Goal: Leave review/rating: Leave review/rating

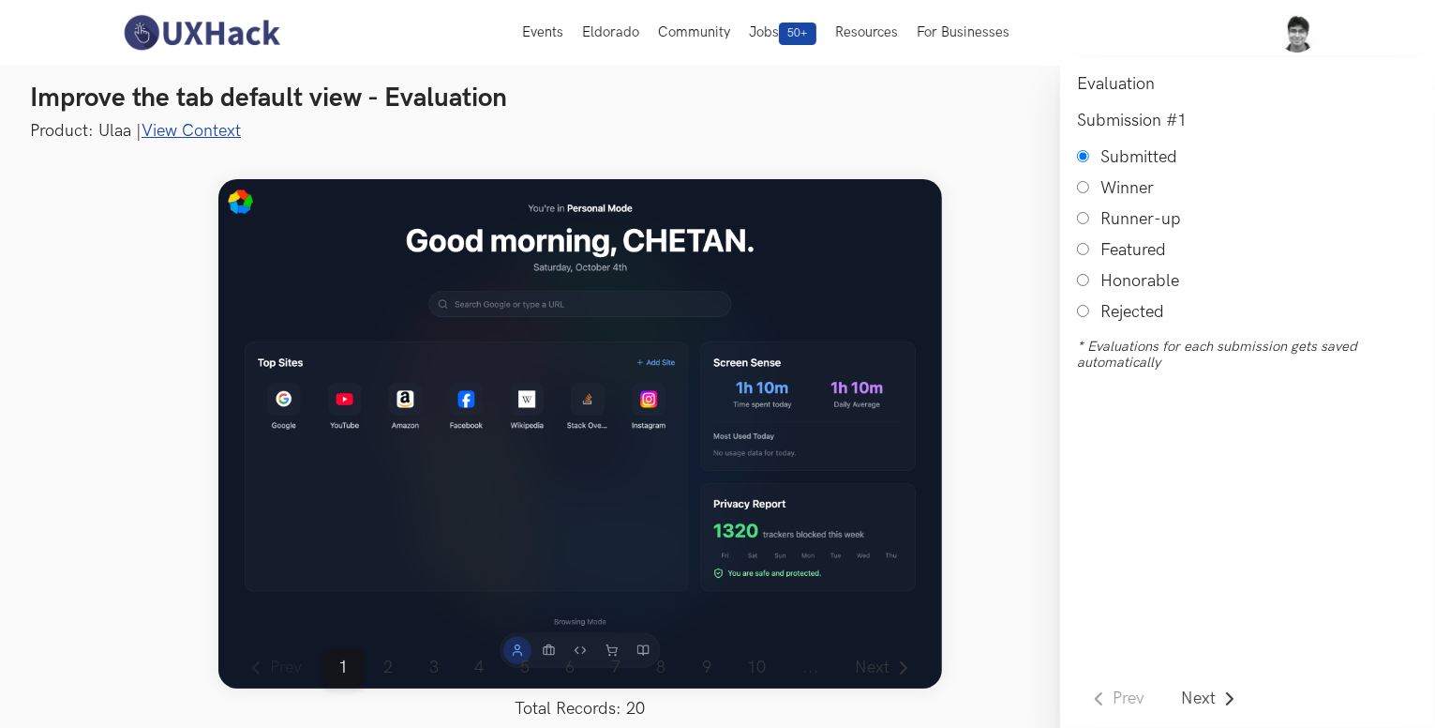
click at [225, 124] on link "View Context" at bounding box center [191, 131] width 99 height 20
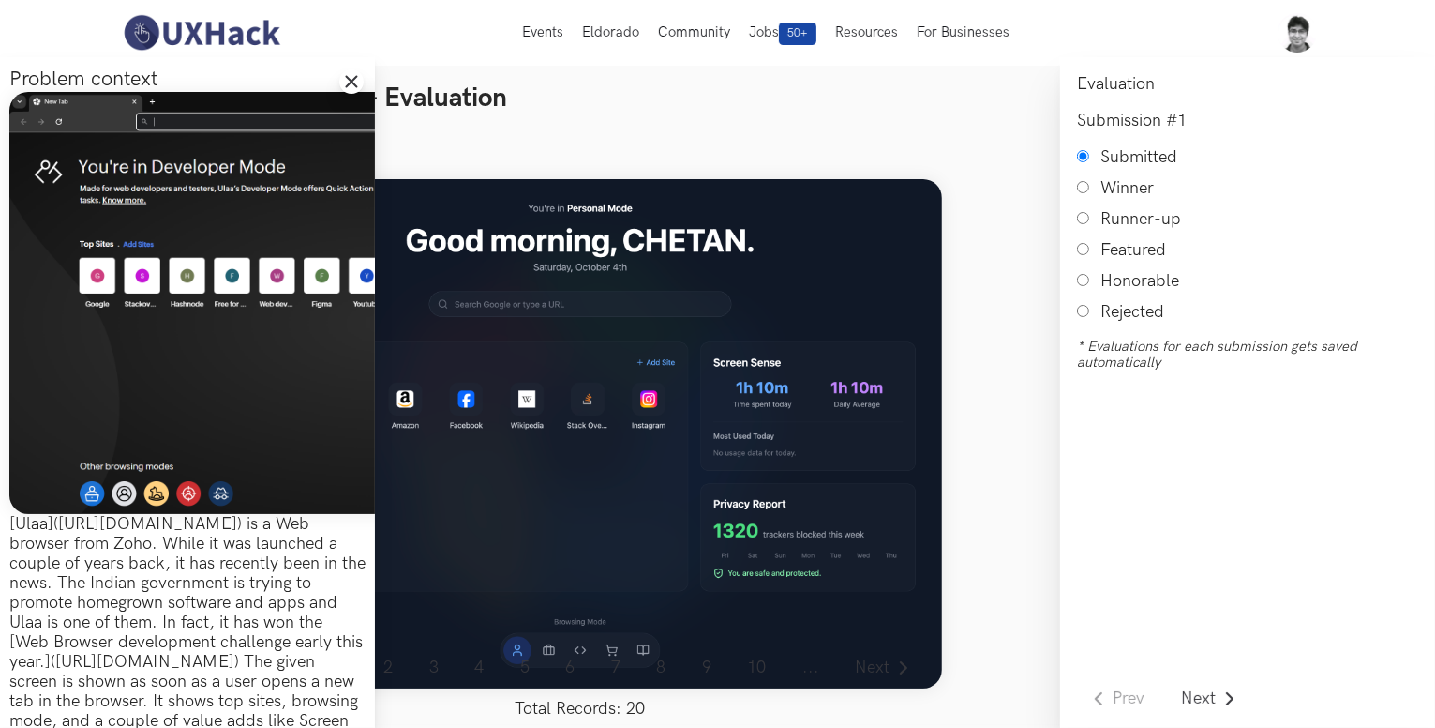
click at [346, 78] on icon "Close drawer panel" at bounding box center [351, 81] width 15 height 15
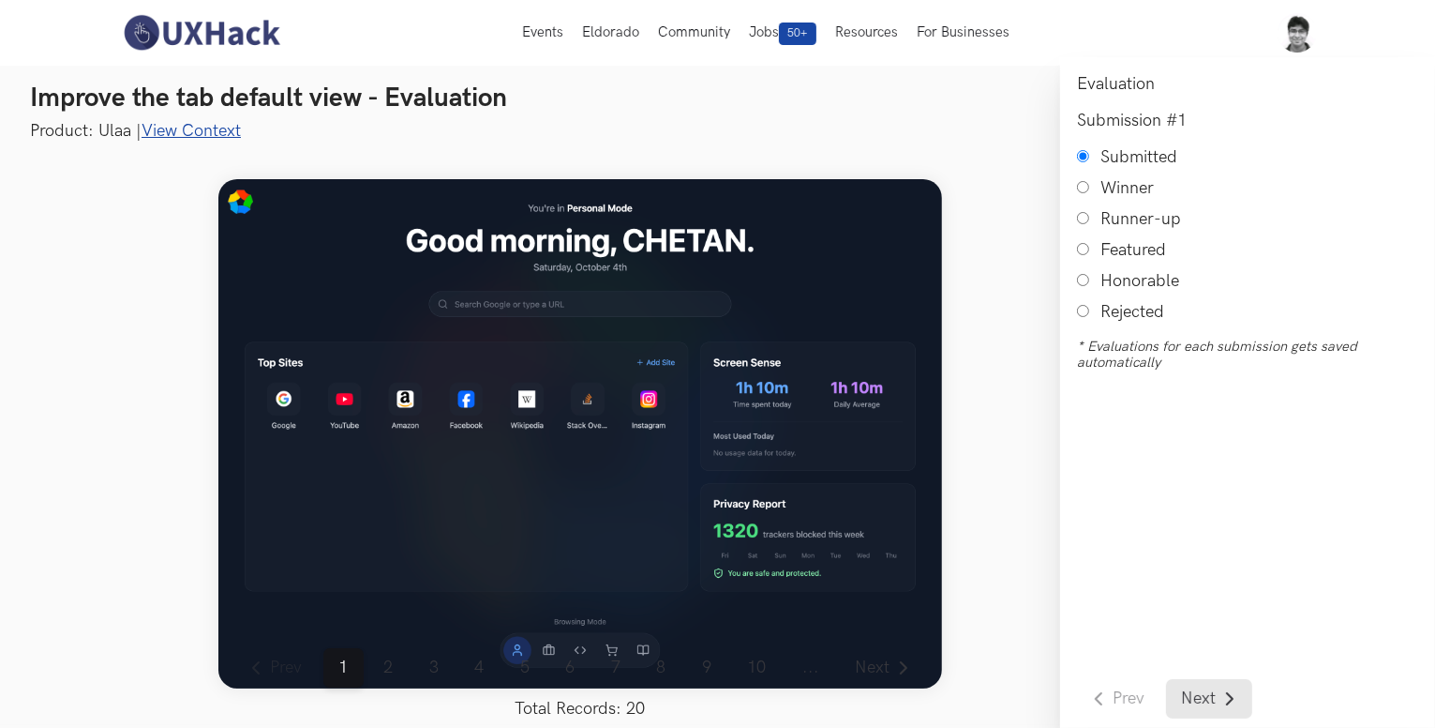
click at [1210, 687] on link "Next" at bounding box center [1209, 698] width 86 height 39
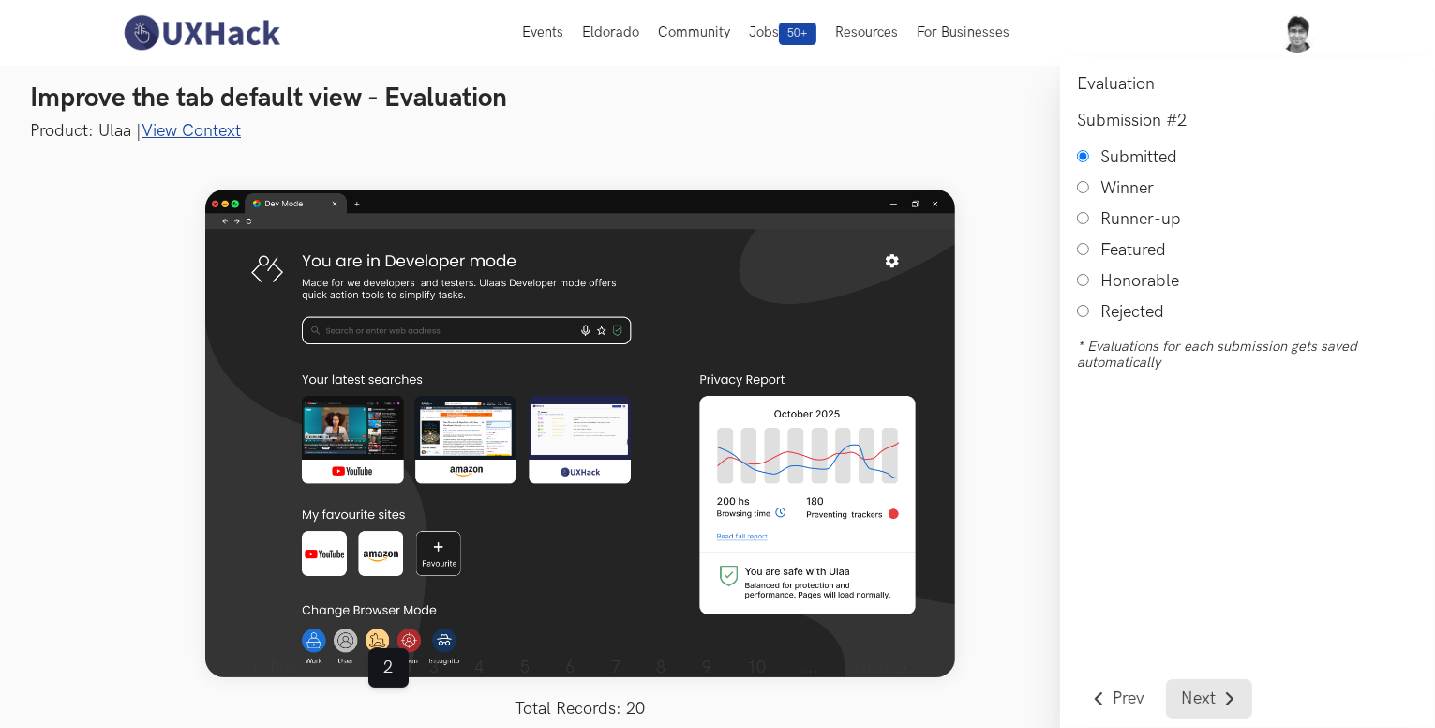
click at [1205, 698] on span "Next" at bounding box center [1198, 698] width 35 height 17
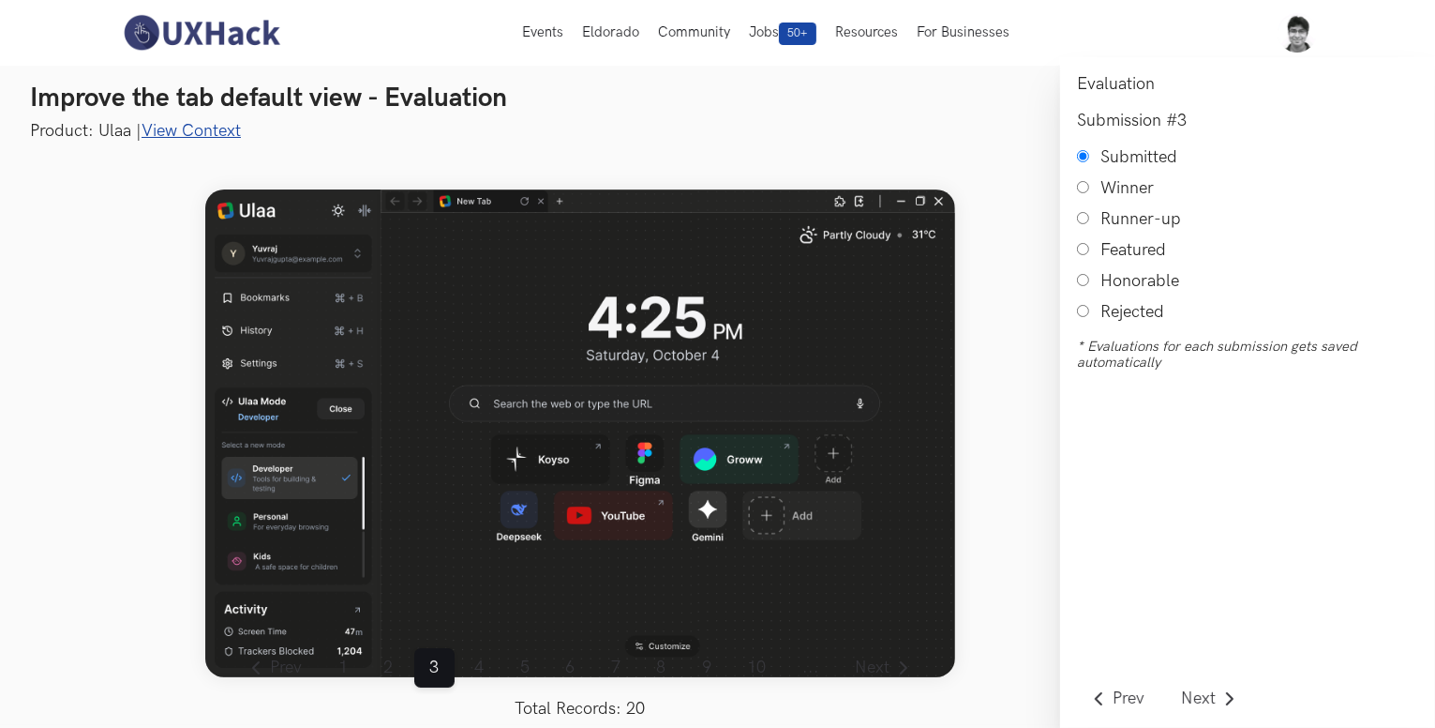
click at [1088, 286] on input "Honorable" at bounding box center [1083, 280] width 12 height 12
radio input "true"
click at [1185, 707] on span "Next" at bounding box center [1198, 698] width 35 height 17
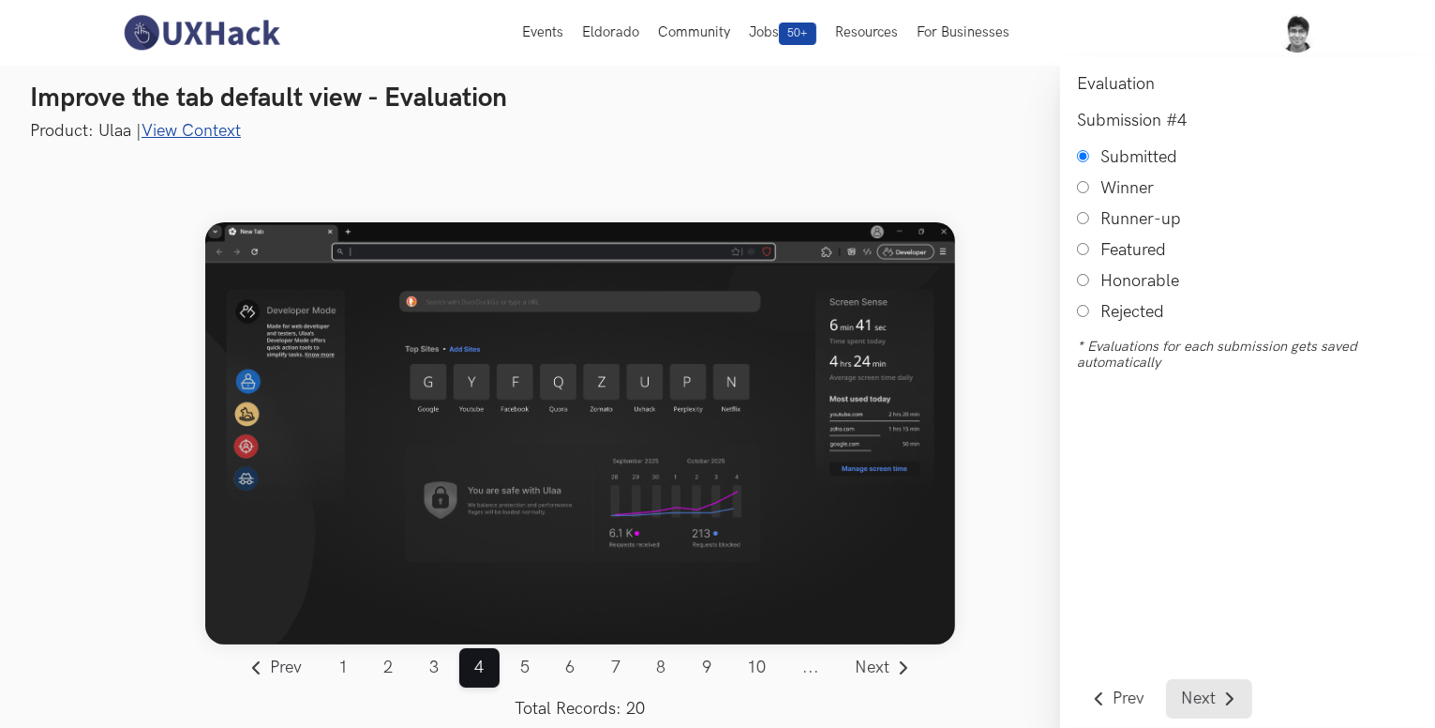
click at [1185, 707] on span "Next" at bounding box center [1198, 698] width 35 height 17
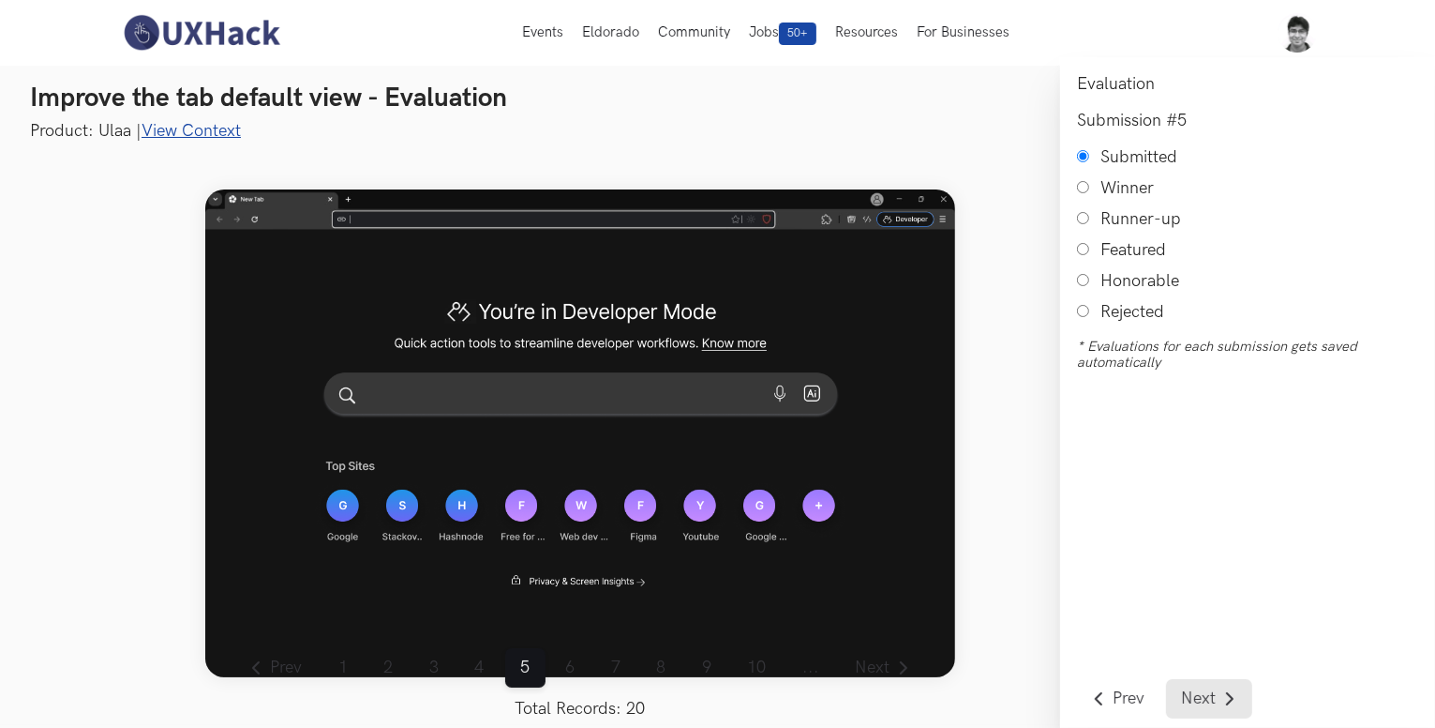
click at [1185, 707] on span "Next" at bounding box center [1198, 698] width 35 height 17
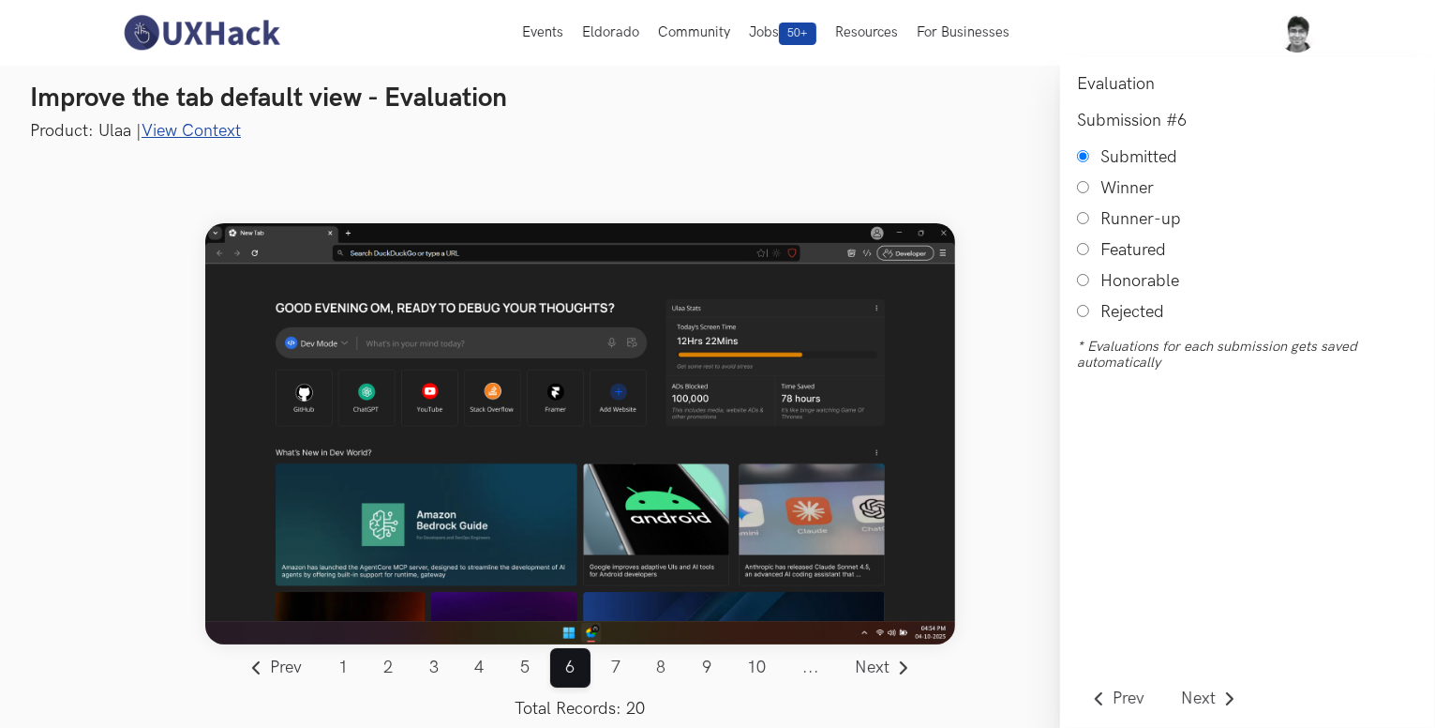
click at [1080, 286] on input "Honorable" at bounding box center [1083, 280] width 12 height 12
radio input "true"
click at [1197, 695] on span "Next" at bounding box center [1198, 698] width 35 height 17
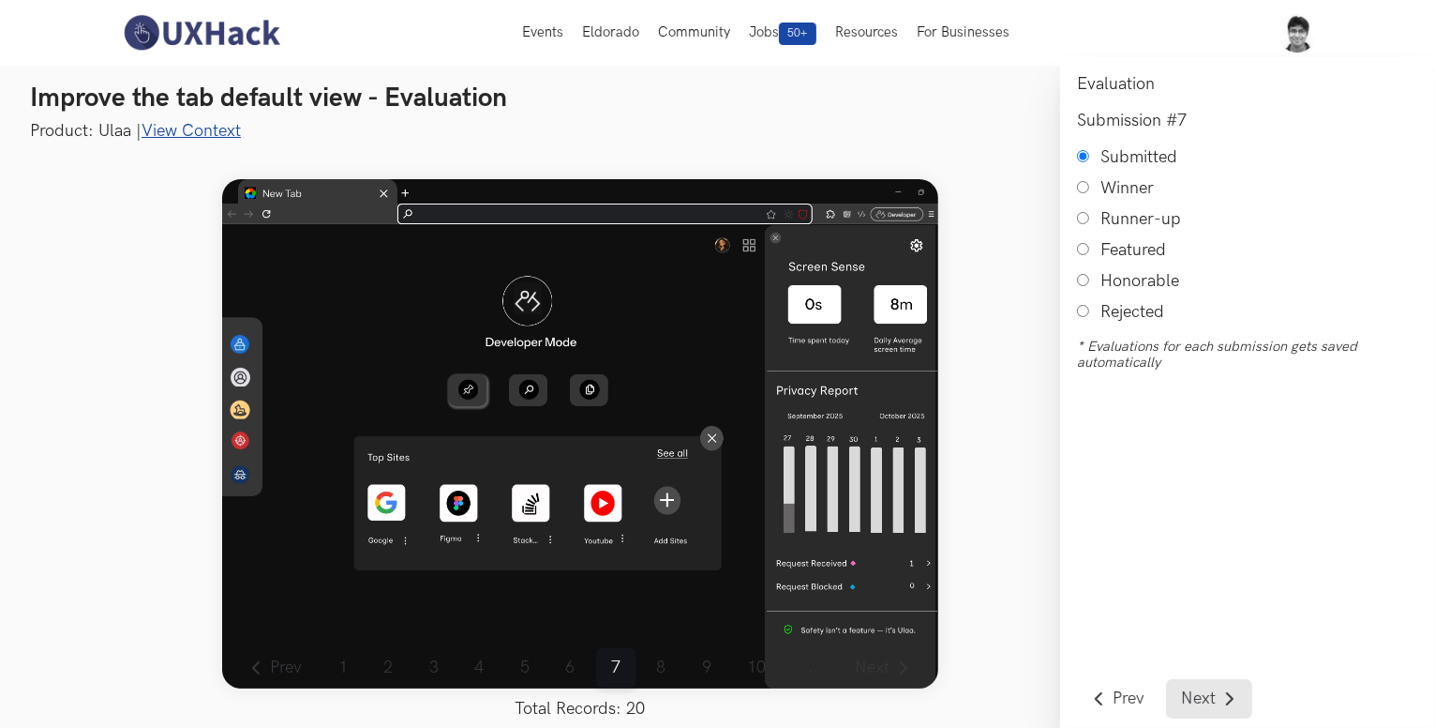
click at [1197, 695] on span "Next" at bounding box center [1198, 698] width 35 height 17
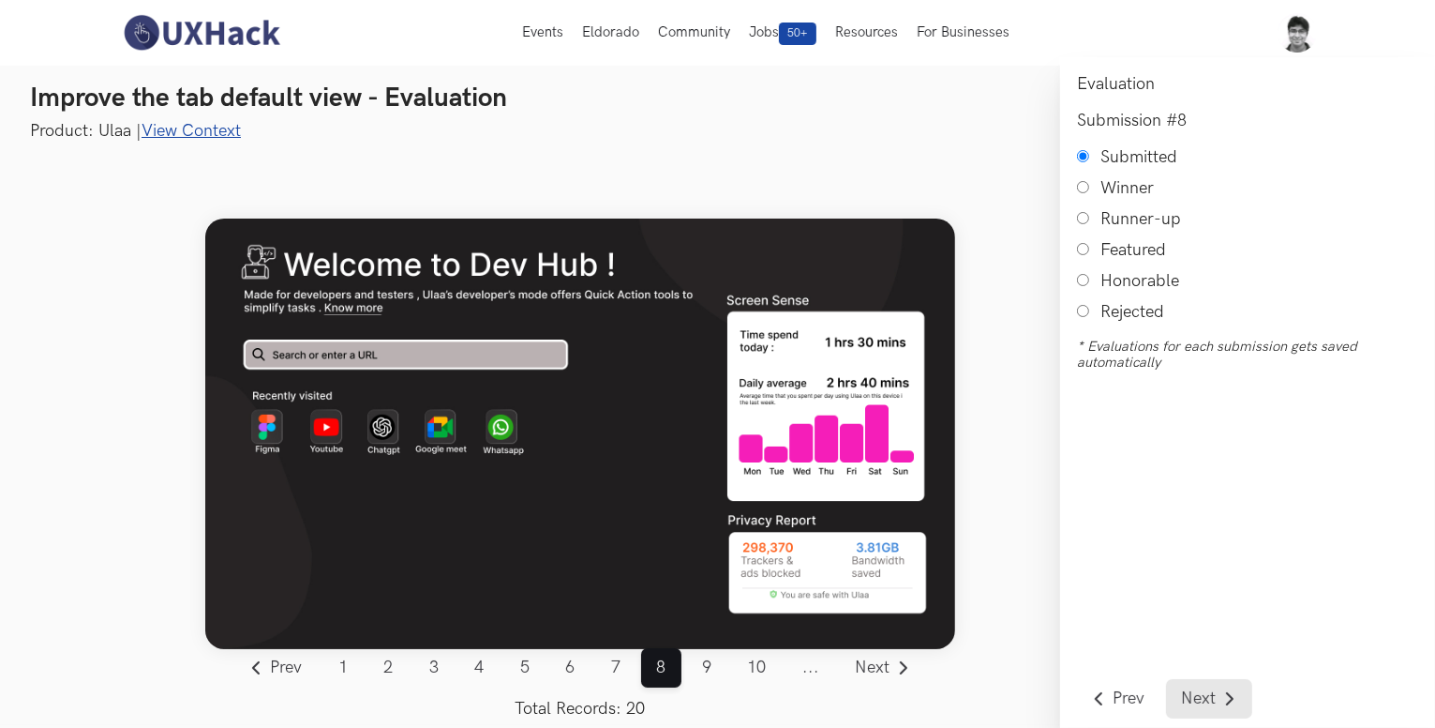
click at [1197, 695] on span "Next" at bounding box center [1198, 698] width 35 height 17
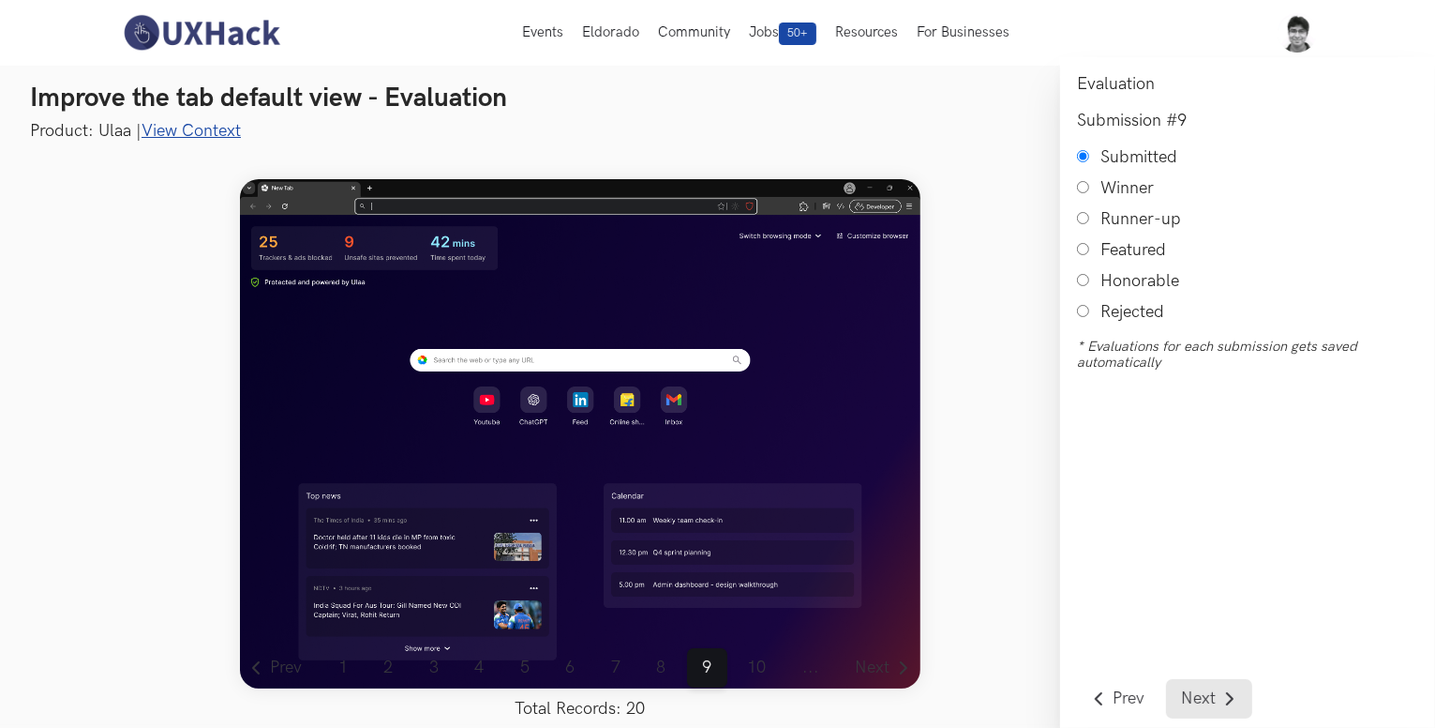
click at [1197, 695] on span "Next" at bounding box center [1198, 698] width 35 height 17
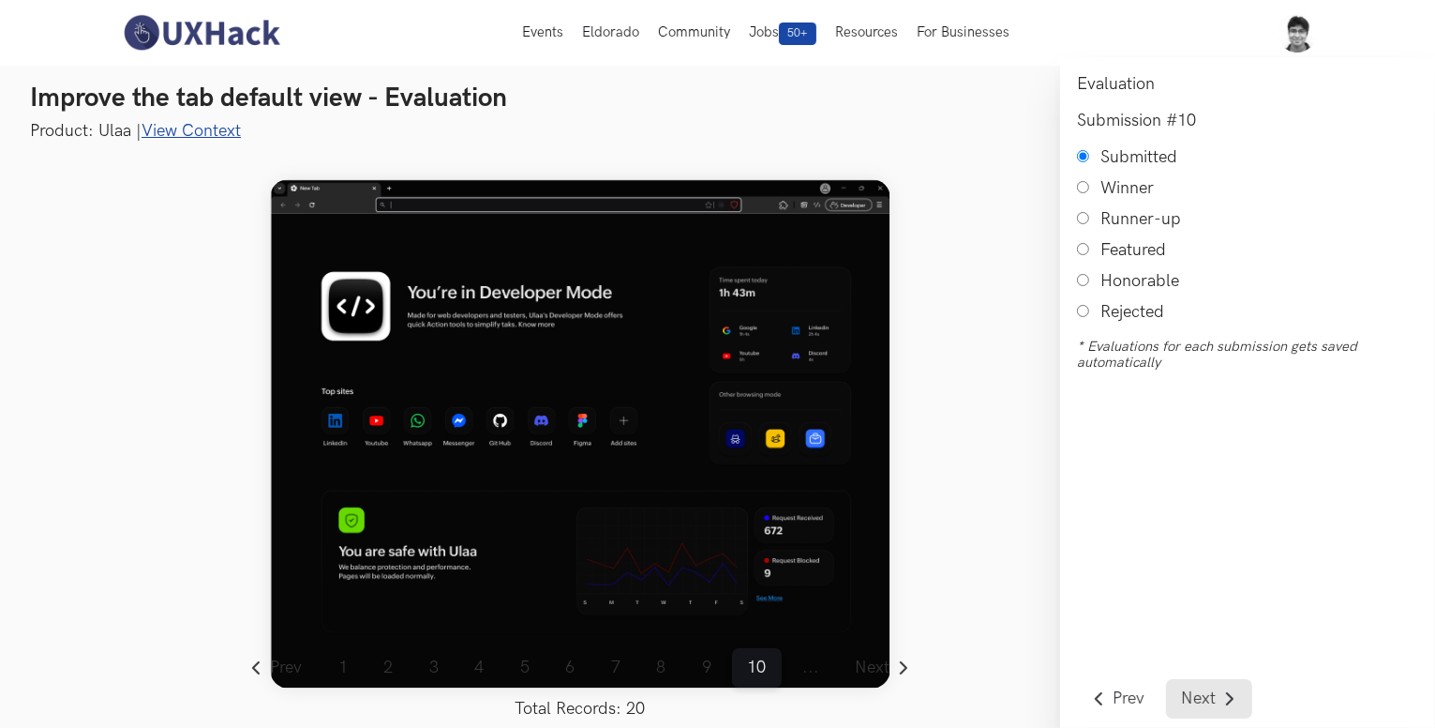
click at [1197, 695] on span "Next" at bounding box center [1198, 698] width 35 height 17
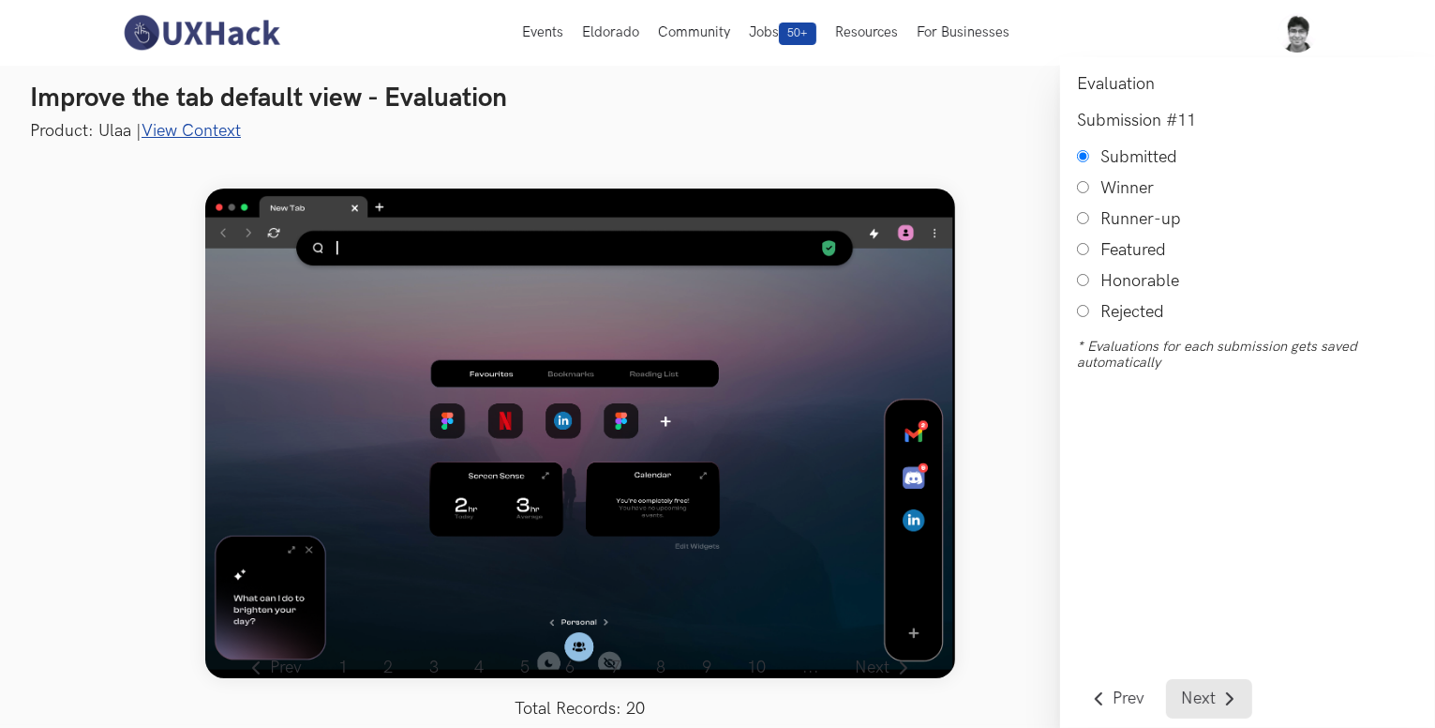
click at [1197, 695] on span "Next" at bounding box center [1198, 698] width 35 height 17
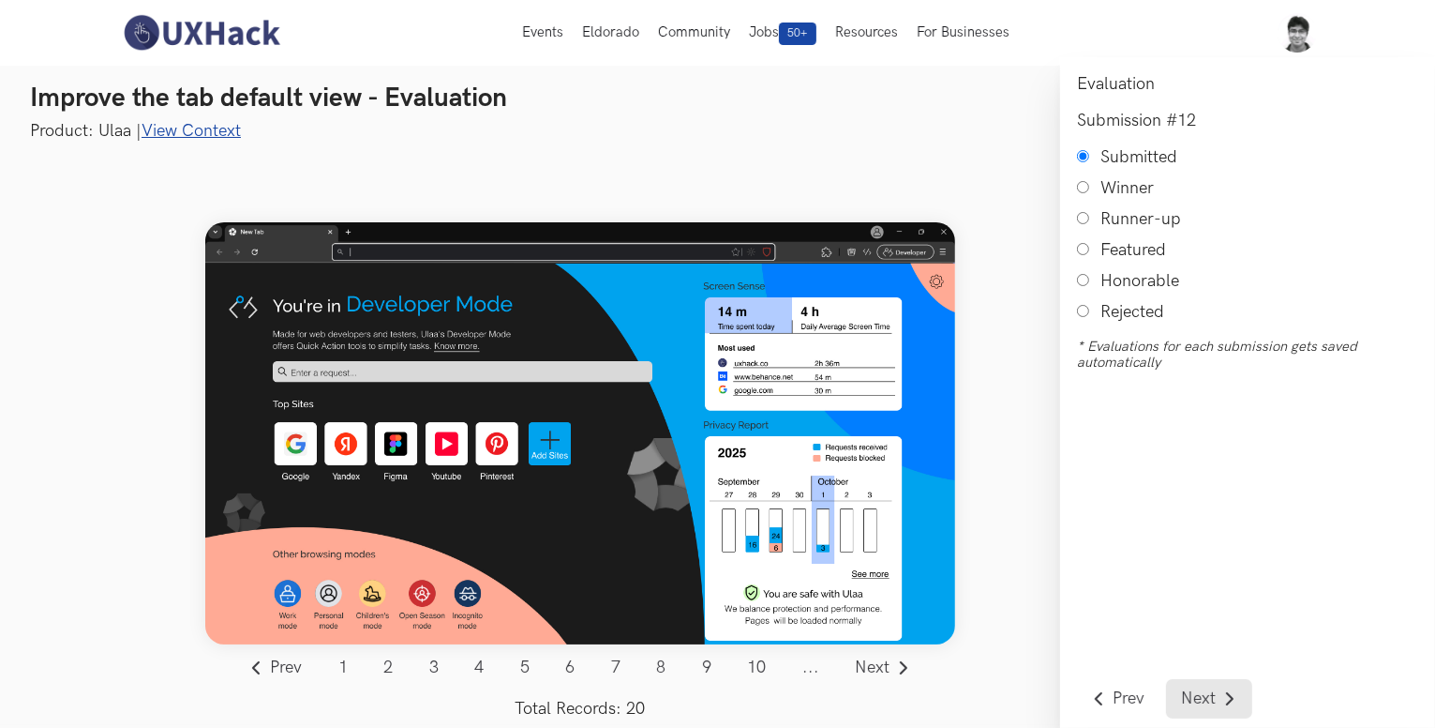
click at [1197, 695] on span "Next" at bounding box center [1198, 698] width 35 height 17
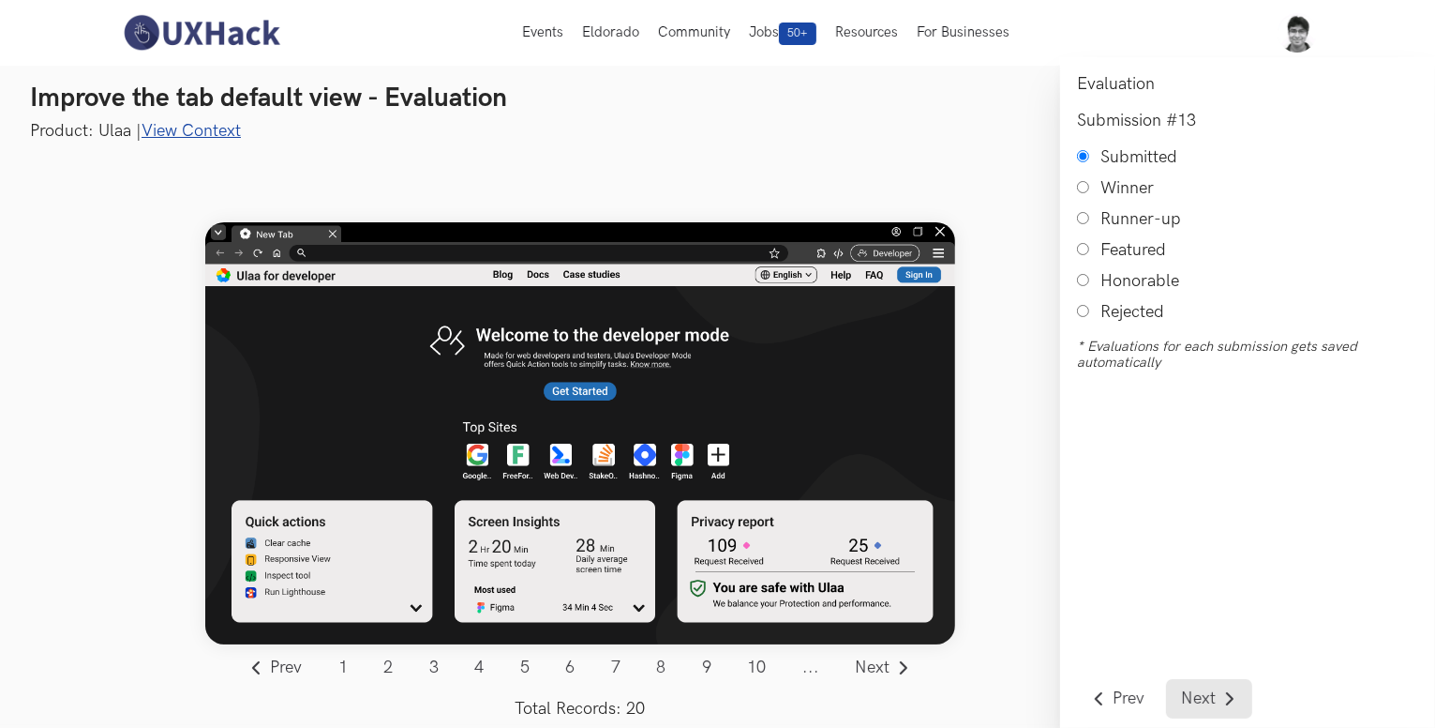
click at [1197, 695] on span "Next" at bounding box center [1198, 698] width 35 height 17
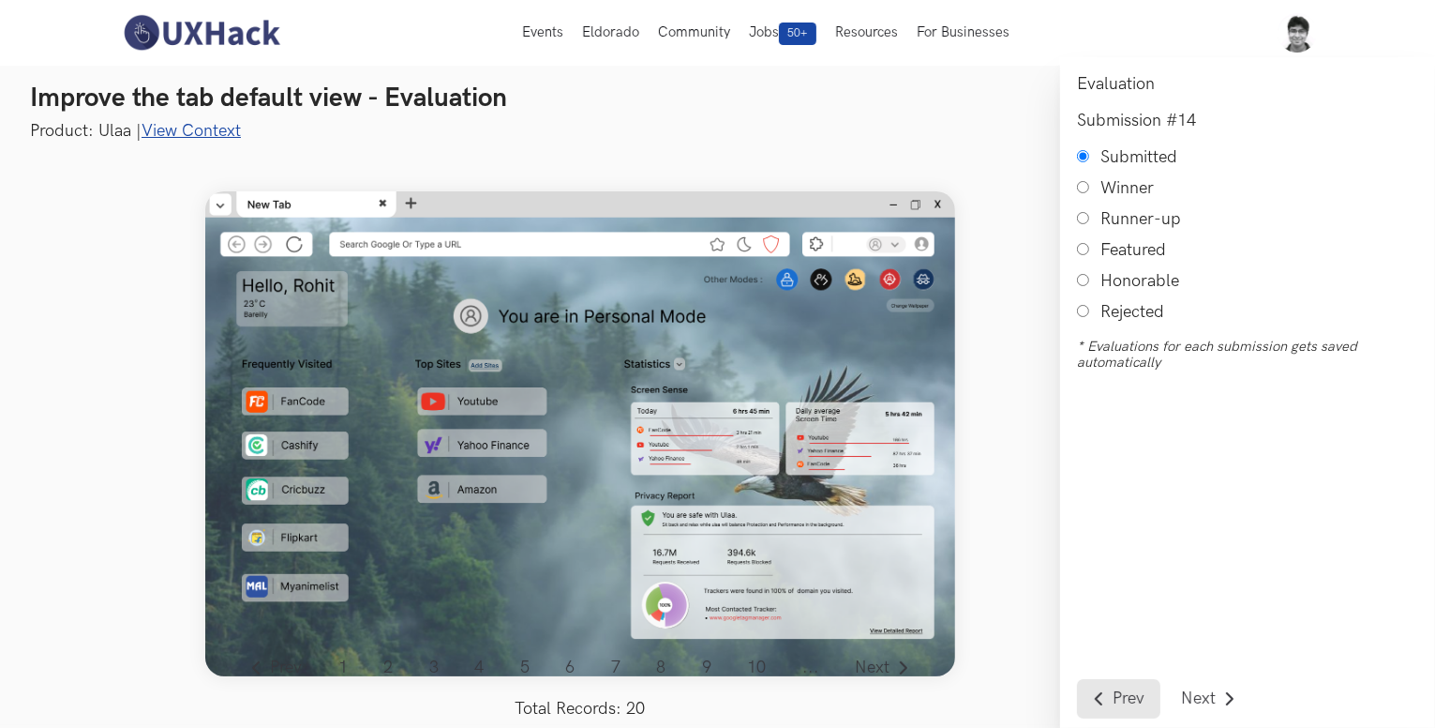
click at [1125, 702] on span "Prev" at bounding box center [1129, 698] width 32 height 17
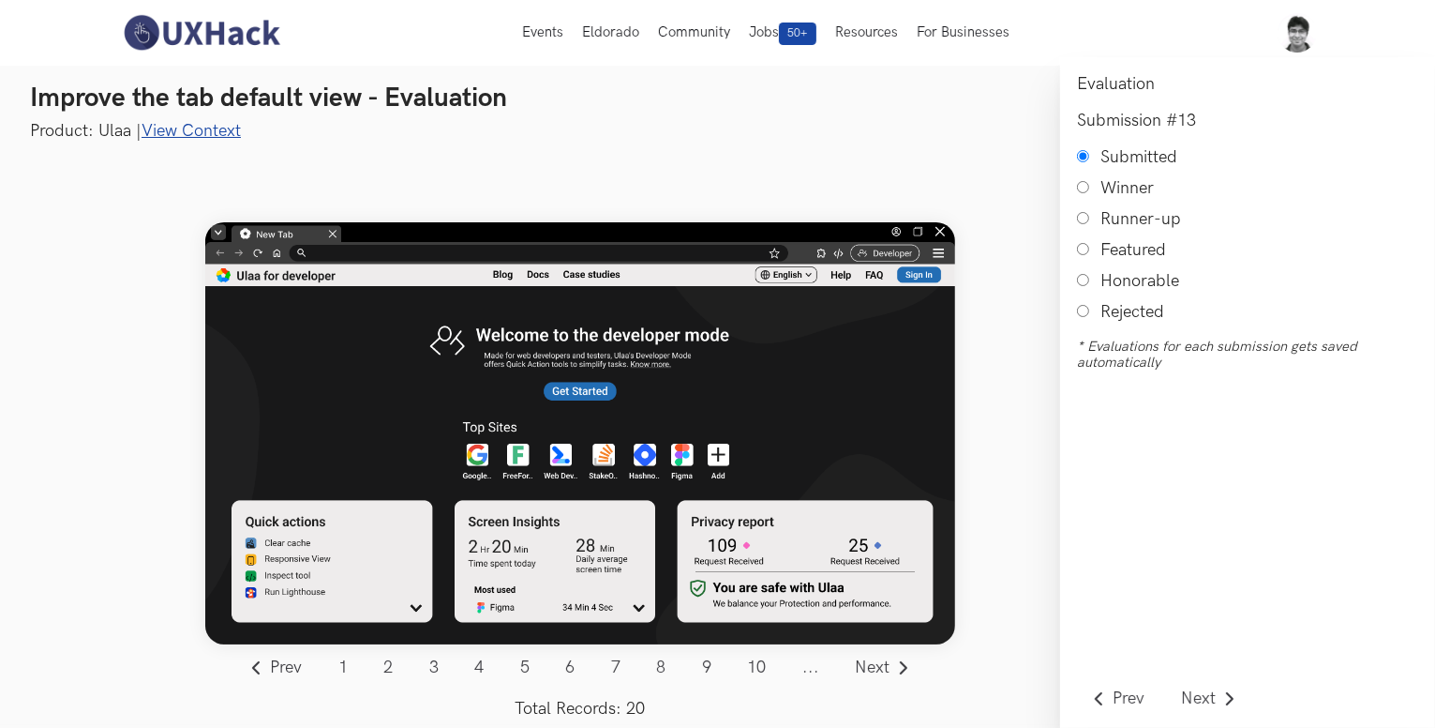
click at [1085, 281] on input "Honorable" at bounding box center [1083, 280] width 12 height 12
radio input "true"
click at [1193, 693] on span "Next" at bounding box center [1198, 698] width 35 height 17
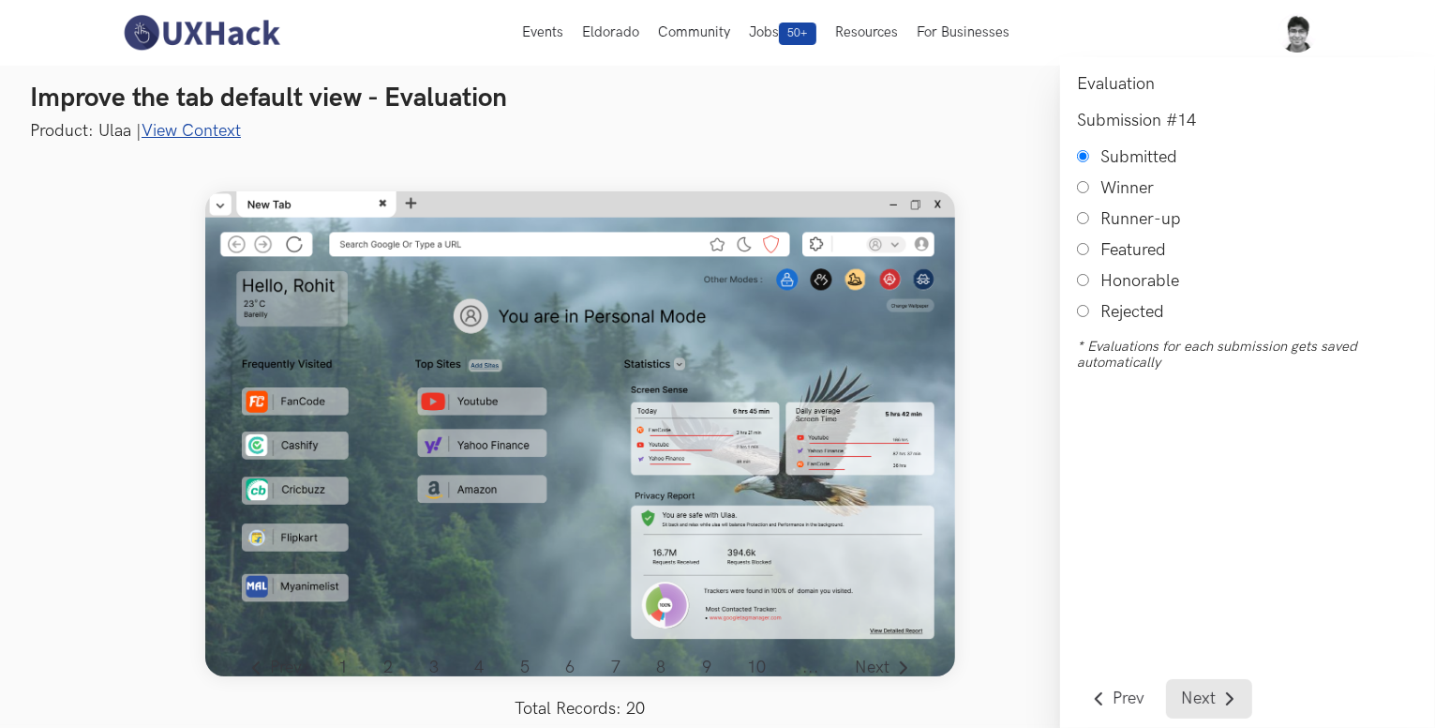
click at [1193, 693] on span "Next" at bounding box center [1198, 698] width 35 height 17
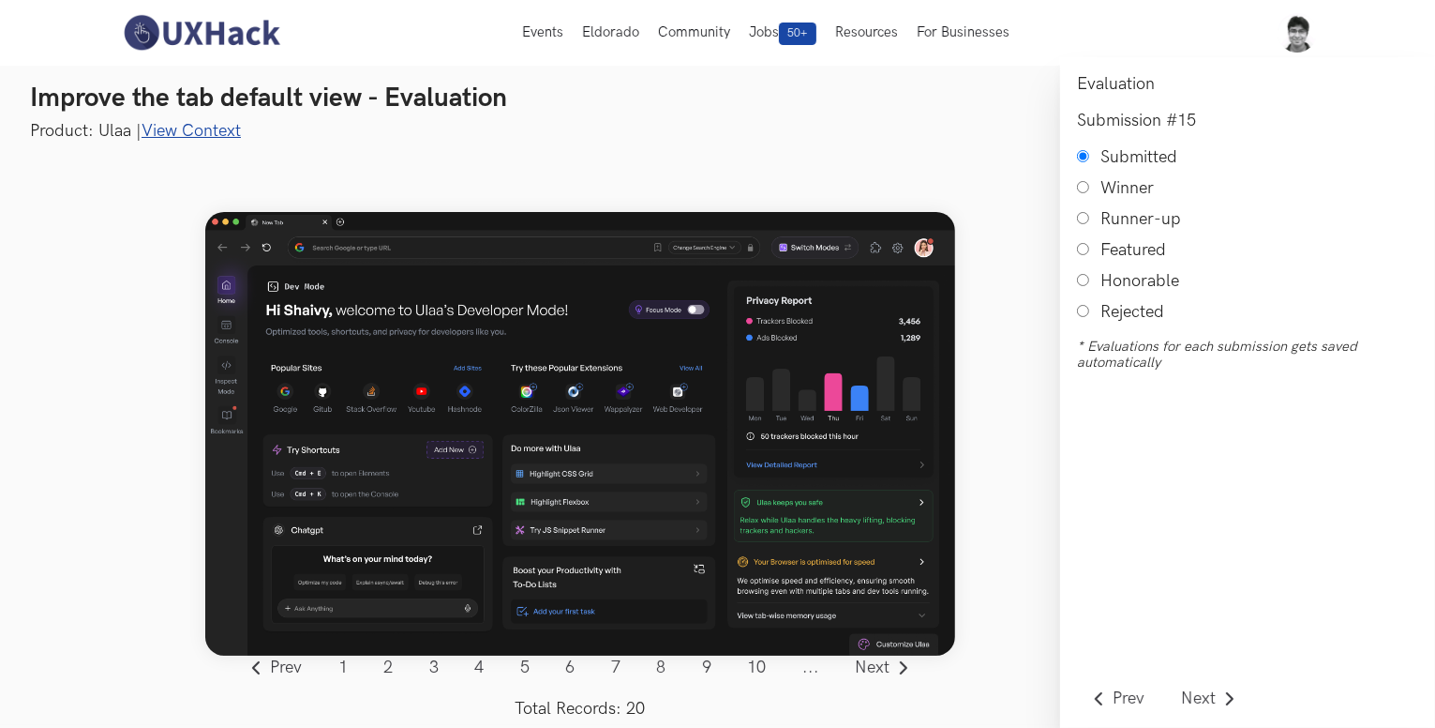
click at [1082, 285] on input "Honorable" at bounding box center [1083, 280] width 12 height 12
radio input "true"
click at [1192, 691] on span "Next" at bounding box center [1198, 698] width 35 height 17
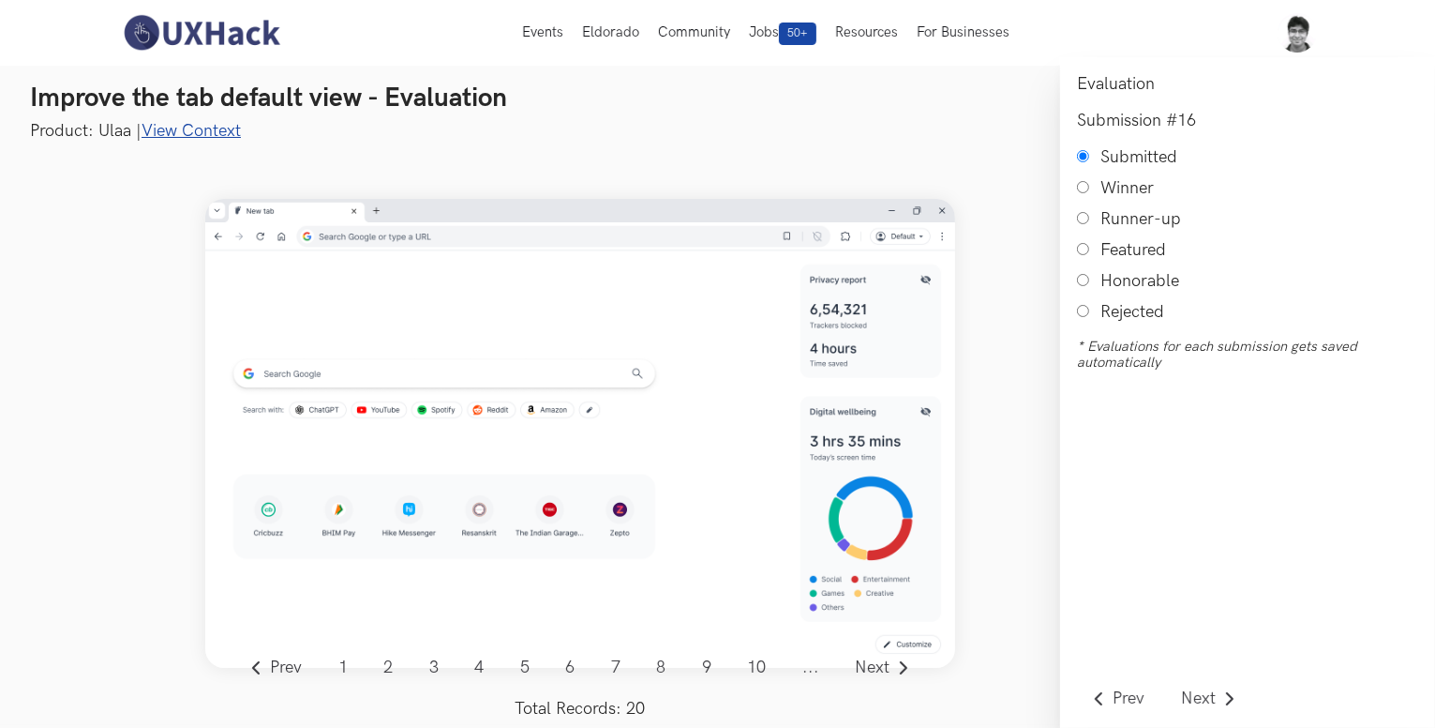
click at [1084, 282] on input "Honorable" at bounding box center [1083, 280] width 12 height 12
radio input "true"
click at [1202, 693] on span "Next" at bounding box center [1198, 698] width 35 height 17
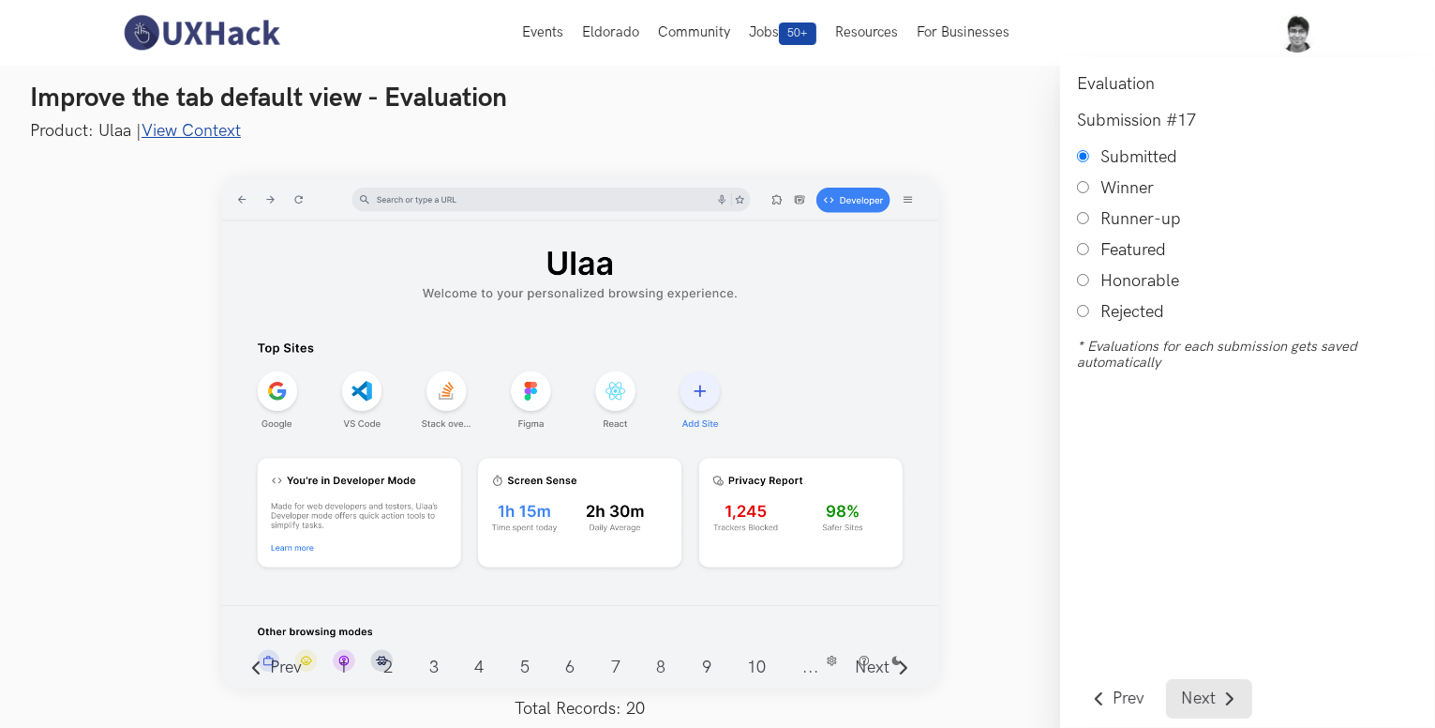
click at [1202, 693] on span "Next" at bounding box center [1198, 698] width 35 height 17
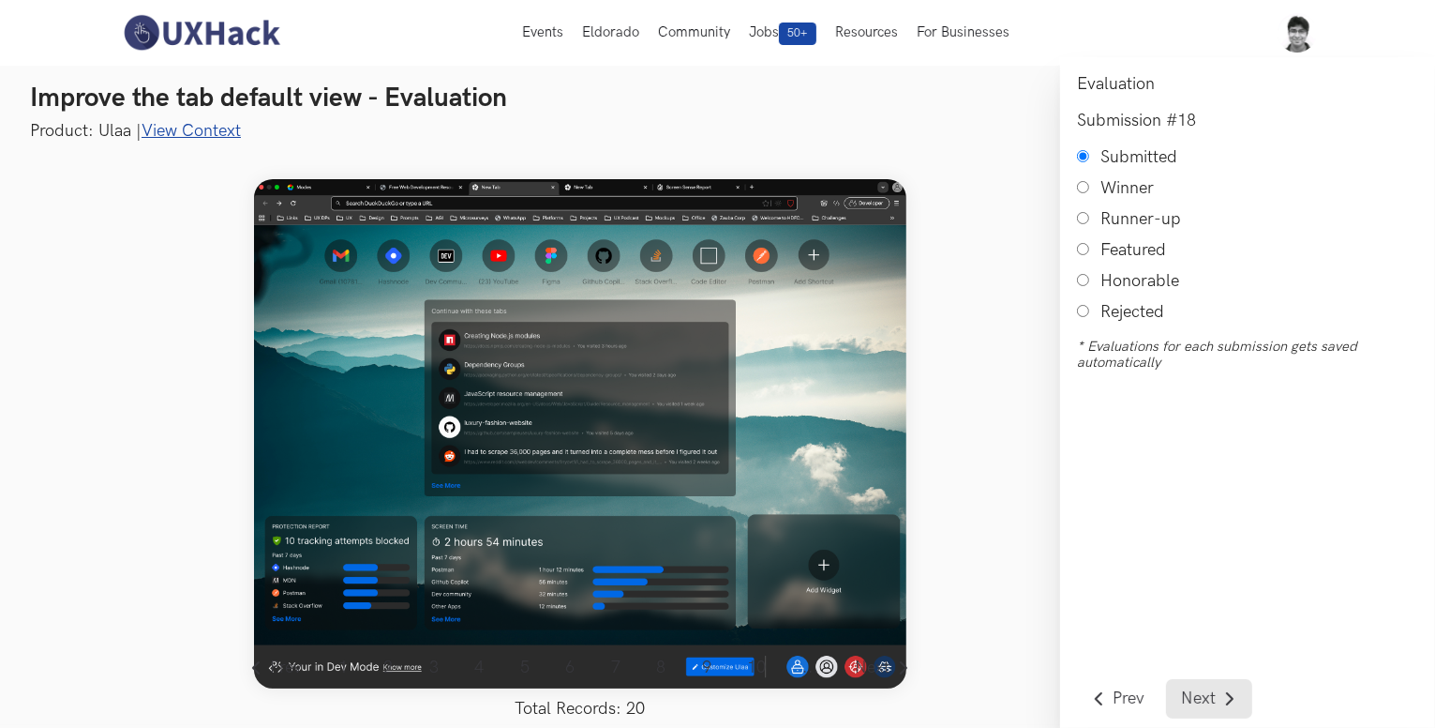
click at [1202, 693] on span "Next" at bounding box center [1198, 698] width 35 height 17
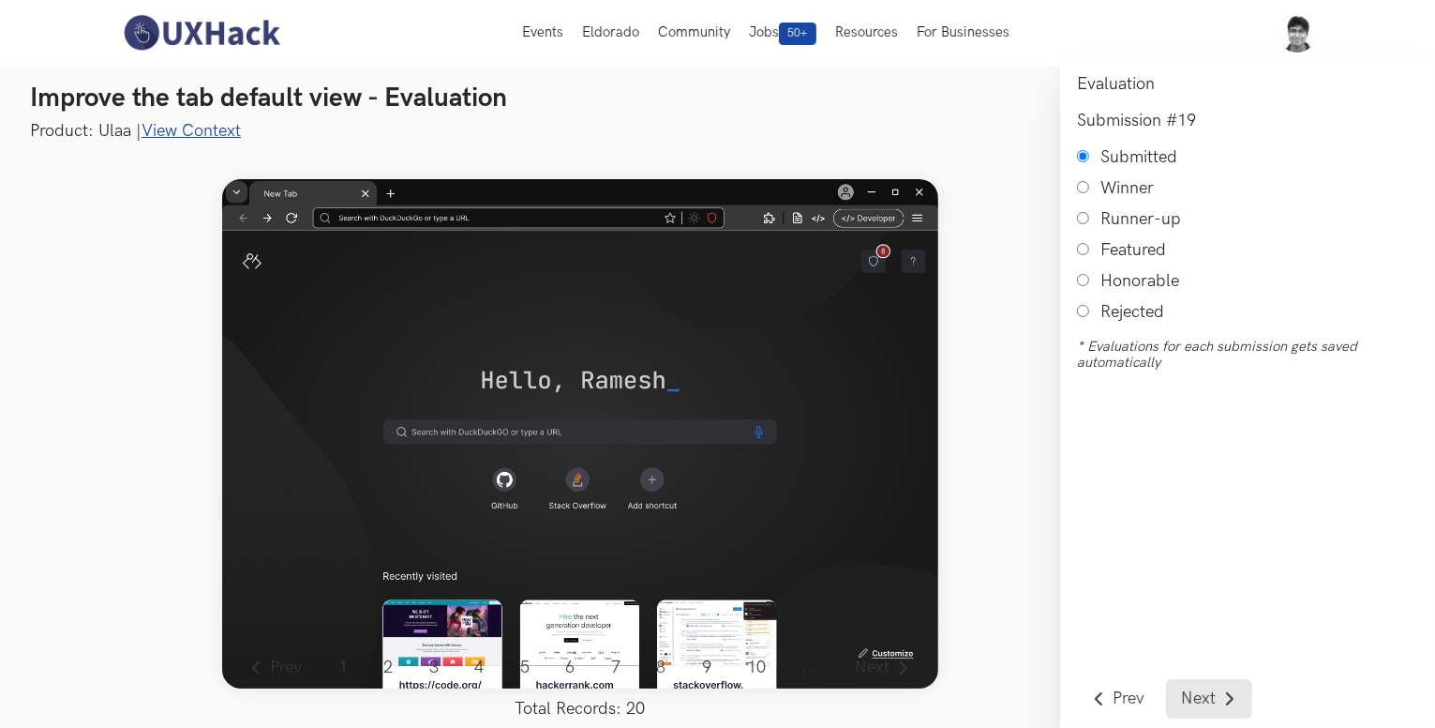
click at [1188, 691] on span "Next" at bounding box center [1198, 698] width 35 height 17
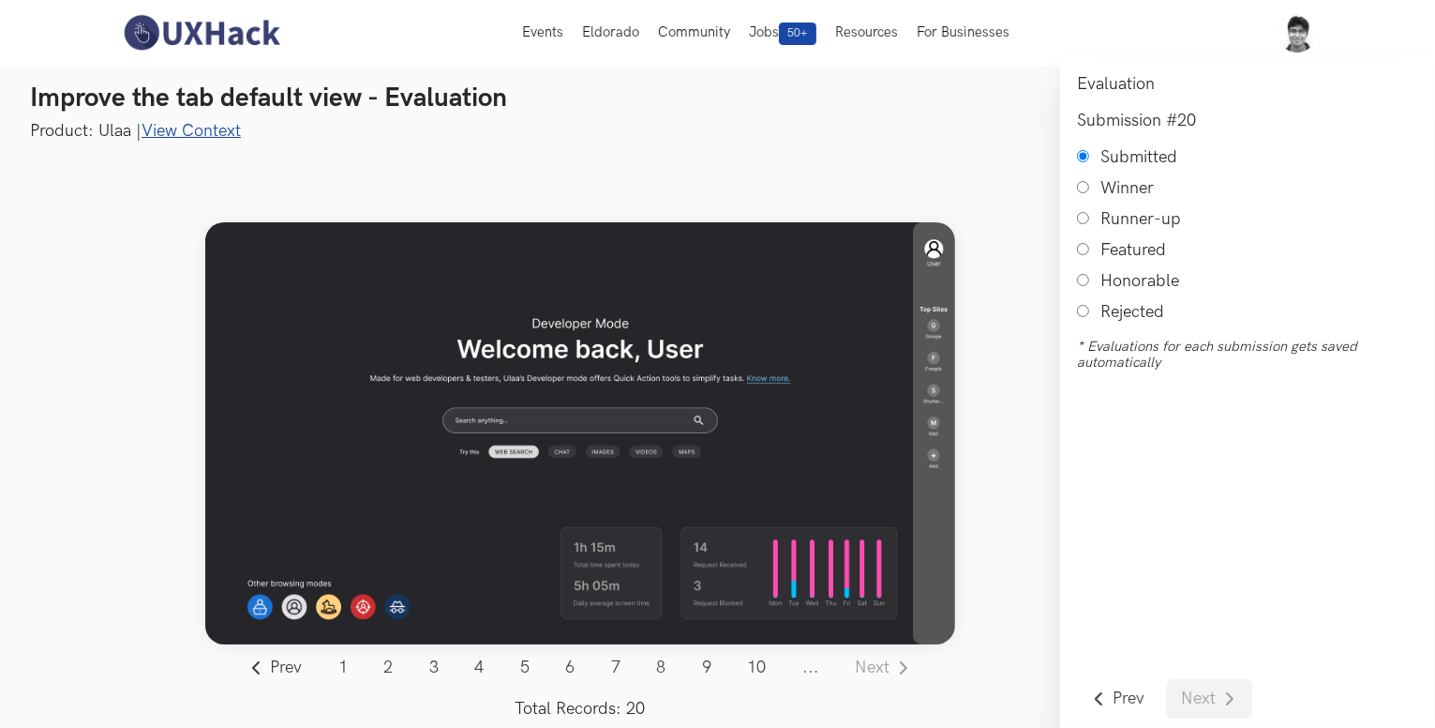
click at [1188, 691] on li "Next" at bounding box center [1209, 698] width 86 height 39
click at [1122, 688] on link "Prev" at bounding box center [1118, 698] width 83 height 39
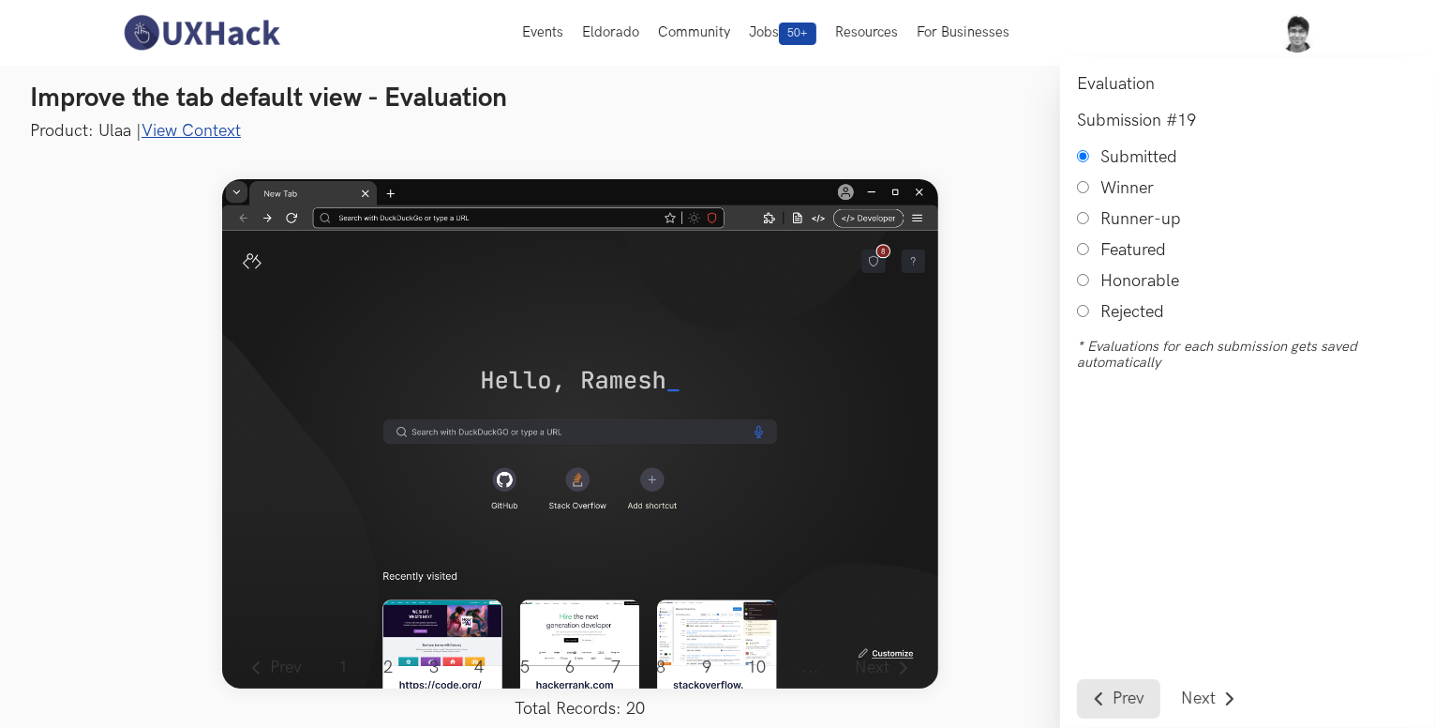
click at [1122, 688] on link "Prev" at bounding box center [1118, 698] width 83 height 39
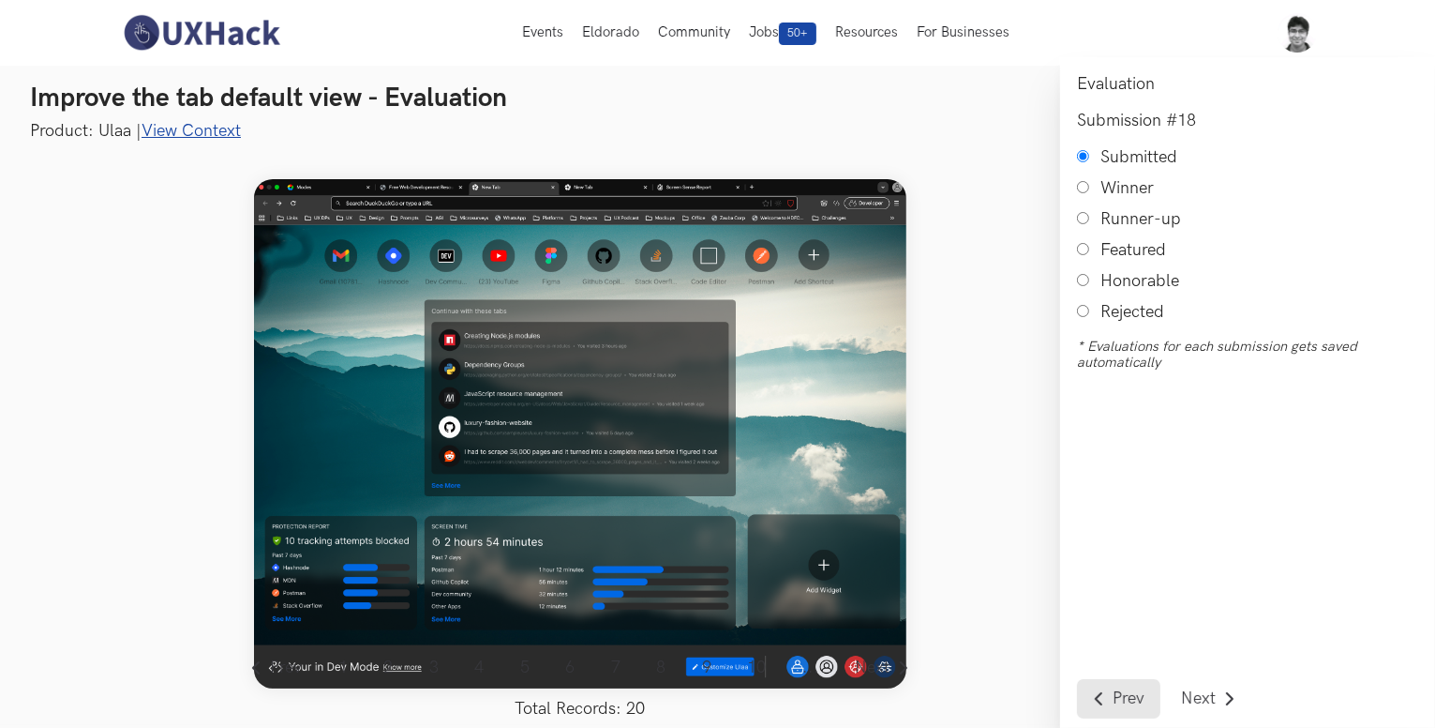
click at [1122, 688] on link "Prev" at bounding box center [1118, 698] width 83 height 39
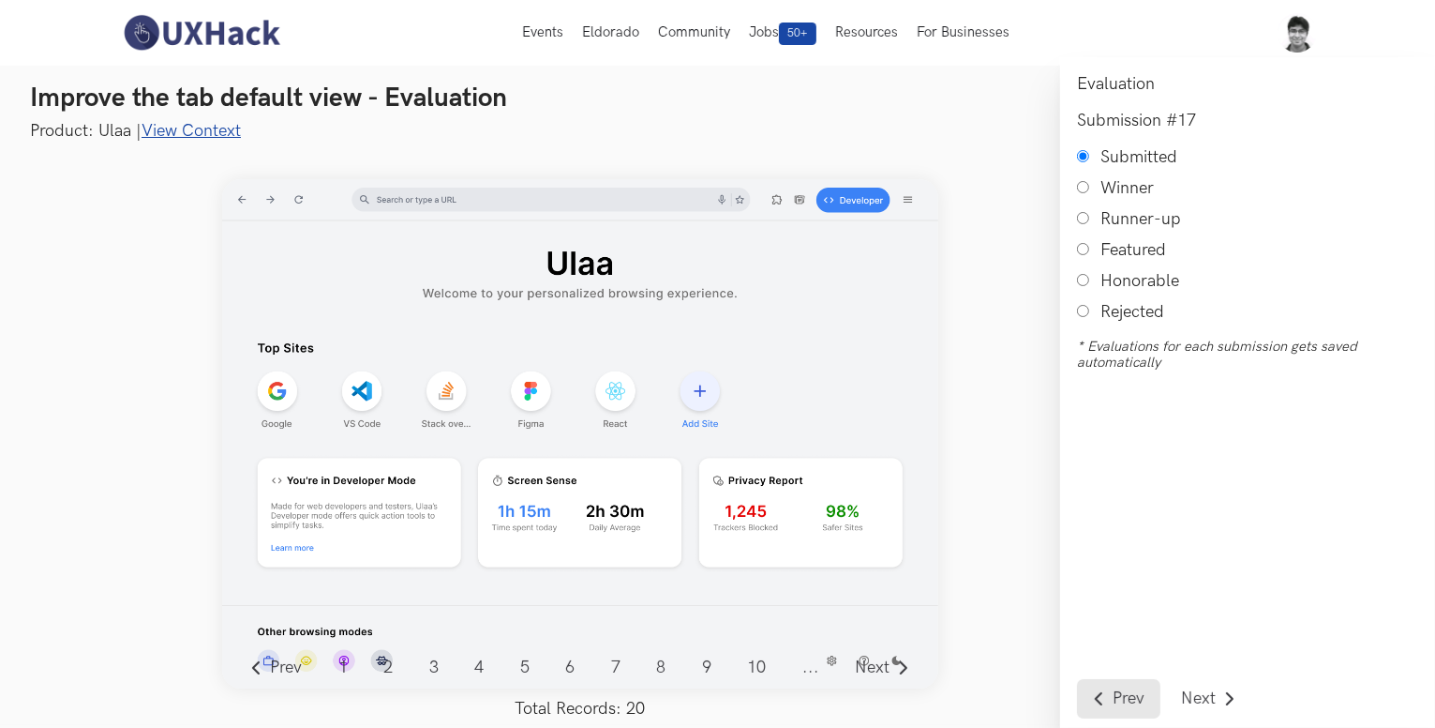
click at [1122, 688] on link "Prev" at bounding box center [1118, 698] width 83 height 39
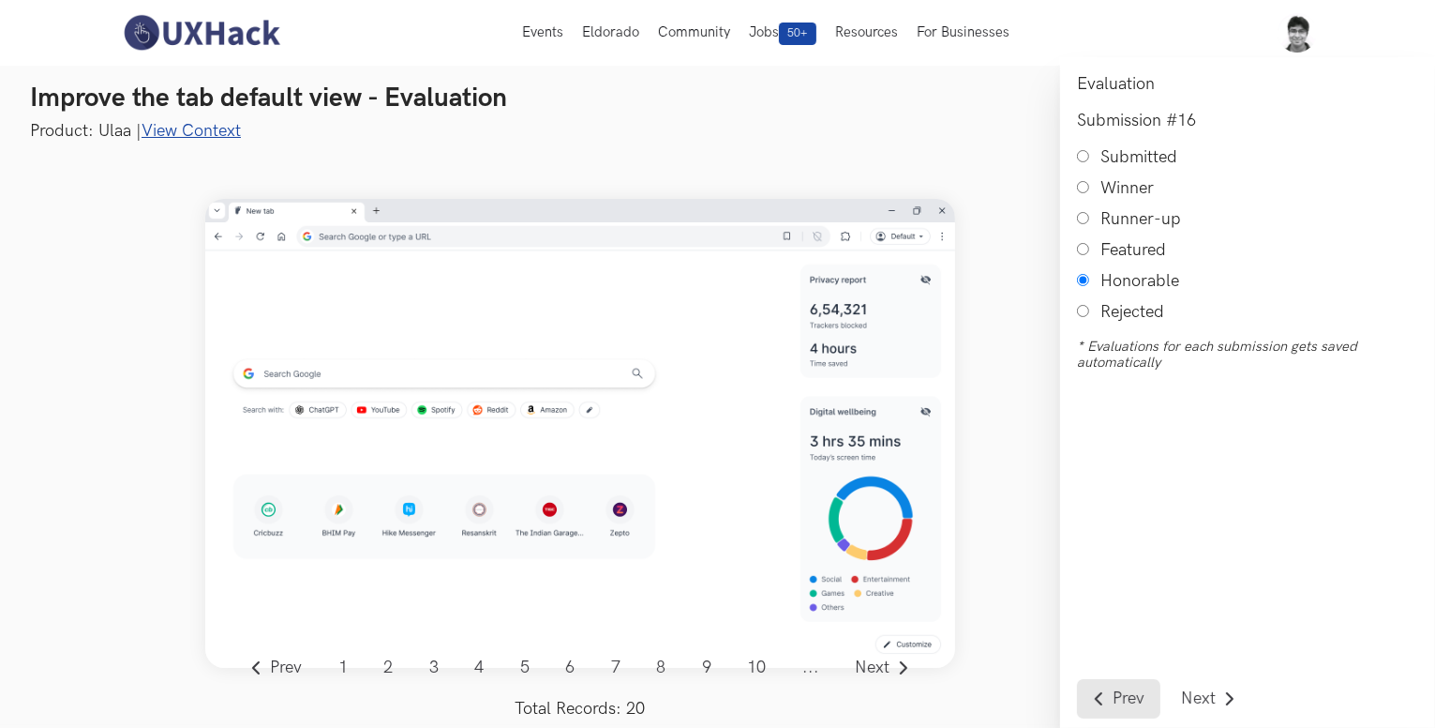
click at [1125, 683] on link "Prev" at bounding box center [1118, 698] width 83 height 39
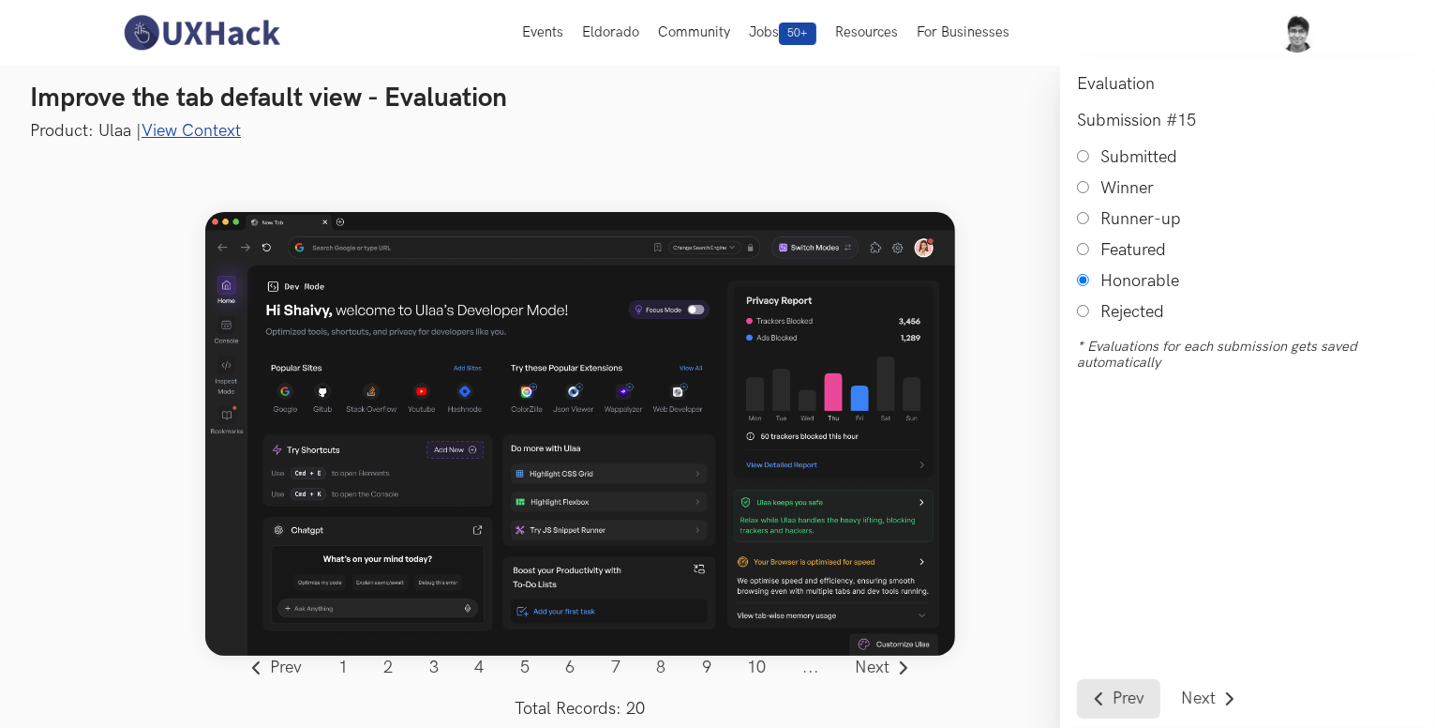
click at [1125, 683] on link "Prev" at bounding box center [1118, 698] width 83 height 39
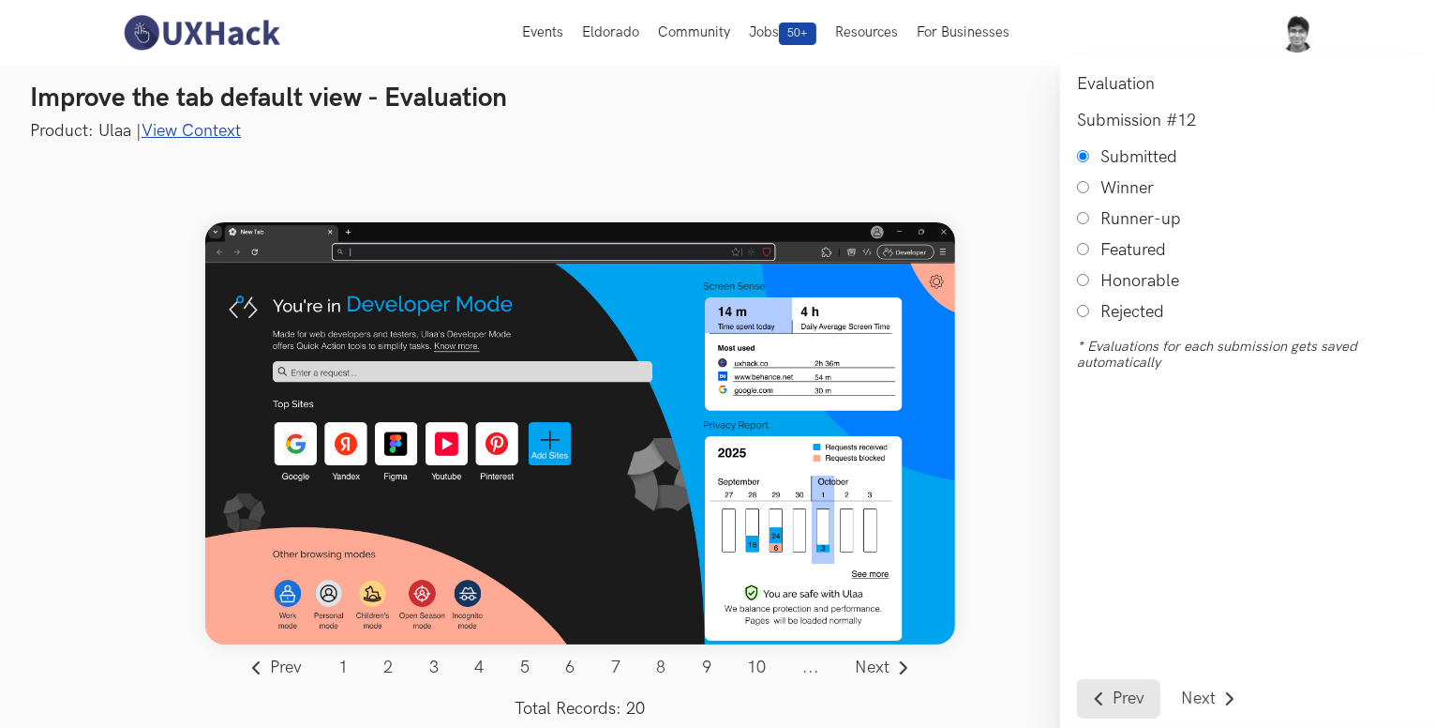
click at [1125, 683] on link "Prev" at bounding box center [1118, 698] width 83 height 39
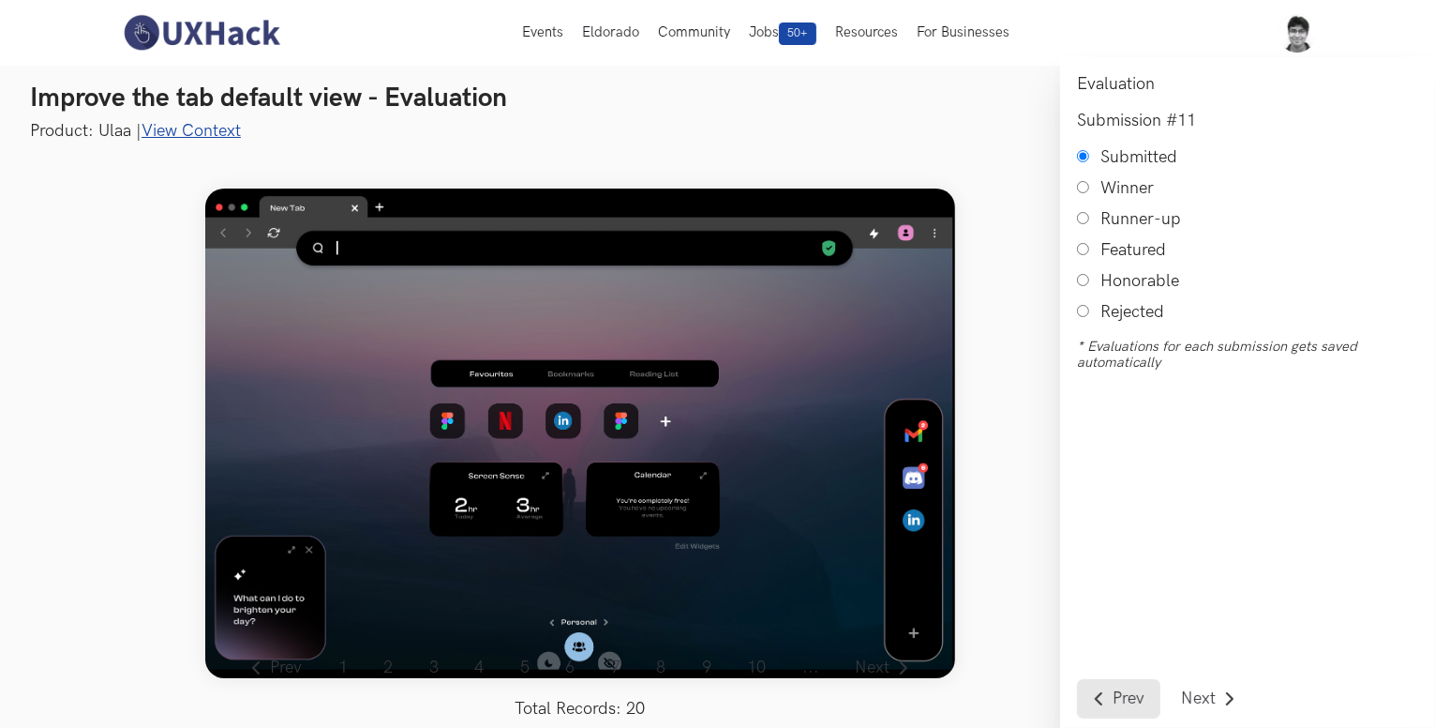
click at [1125, 683] on link "Prev" at bounding box center [1118, 698] width 83 height 39
